Goal: Obtain resource: Download file/media

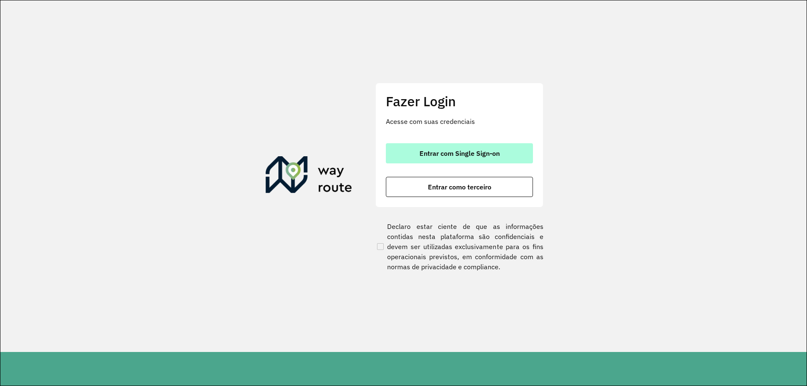
click at [470, 156] on span "Entrar com Single Sign-on" at bounding box center [460, 153] width 80 height 7
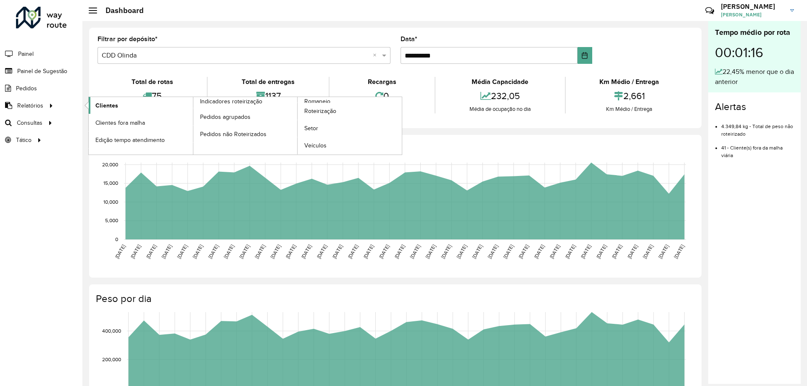
click at [113, 106] on span "Clientes" at bounding box center [106, 105] width 23 height 9
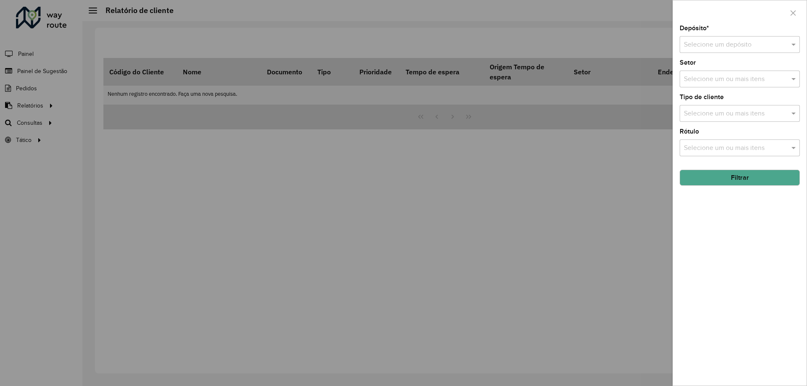
click at [689, 48] on input "text" at bounding box center [731, 45] width 95 height 10
click at [694, 84] on span "CDD Olinda" at bounding box center [700, 82] width 35 height 7
click at [702, 182] on button "Filtrar" at bounding box center [740, 178] width 120 height 16
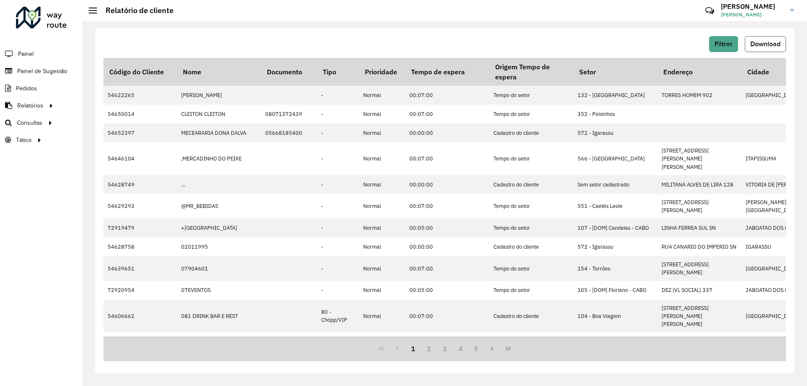
click at [766, 41] on span "Download" at bounding box center [765, 43] width 30 height 7
